Goal: Obtain resource: Download file/media

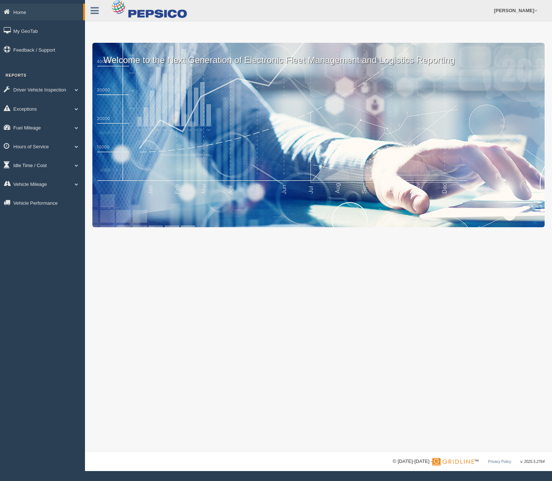
click at [36, 165] on link "Idle Time / Cost" at bounding box center [42, 165] width 85 height 17
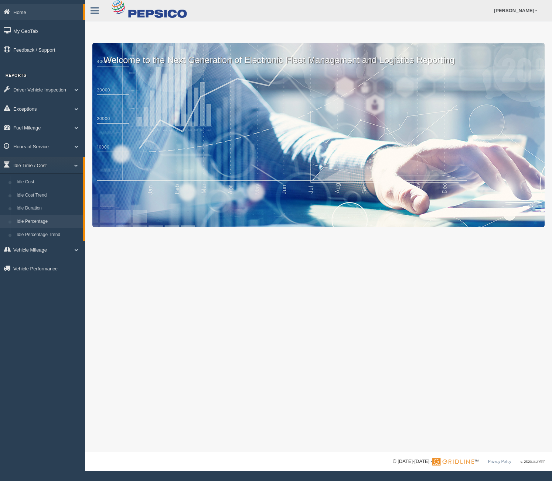
click at [48, 220] on link "Idle Percentage" at bounding box center [48, 221] width 70 height 13
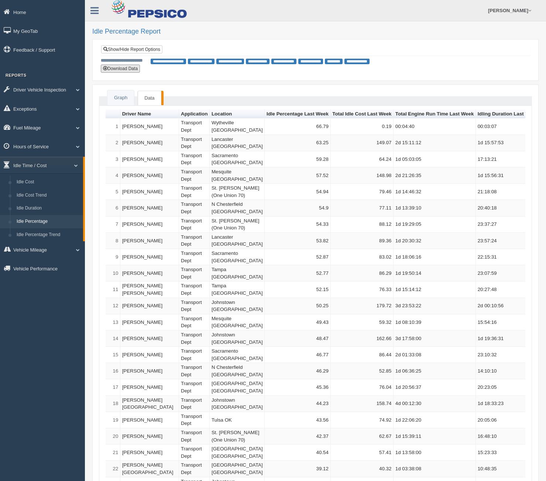
drag, startPoint x: 123, startPoint y: 69, endPoint x: 356, endPoint y: 214, distance: 274.9
click at [123, 69] on button "Download Data" at bounding box center [120, 69] width 39 height 8
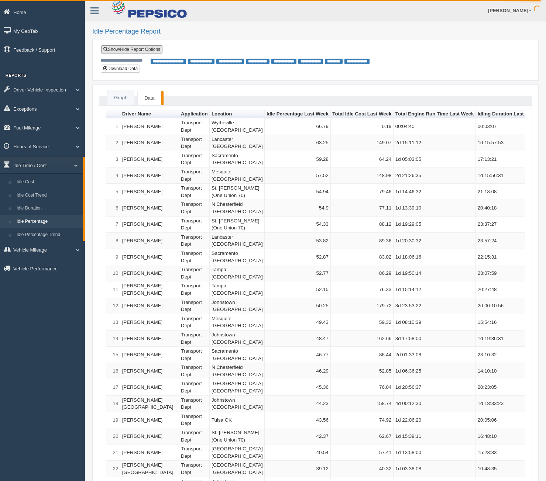
drag, startPoint x: 129, startPoint y: 50, endPoint x: 412, endPoint y: 93, distance: 285.6
click at [129, 50] on link "Show/Hide Report Options" at bounding box center [131, 49] width 61 height 8
